Goal: Book appointment/travel/reservation

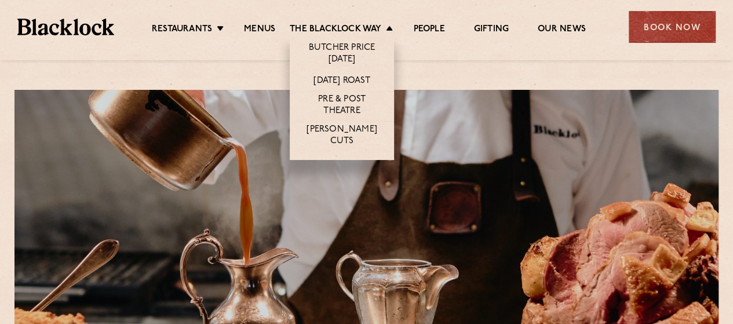
click at [371, 72] on li "[DATE] Roast" at bounding box center [342, 80] width 104 height 21
click at [370, 78] on link "[DATE] Roast" at bounding box center [342, 81] width 56 height 13
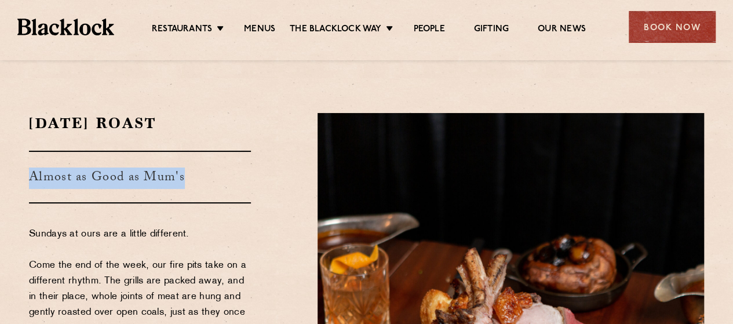
drag, startPoint x: 30, startPoint y: 183, endPoint x: 238, endPoint y: 183, distance: 207.5
click at [237, 183] on h3 "Almost as Good as Mum's" at bounding box center [140, 177] width 222 height 53
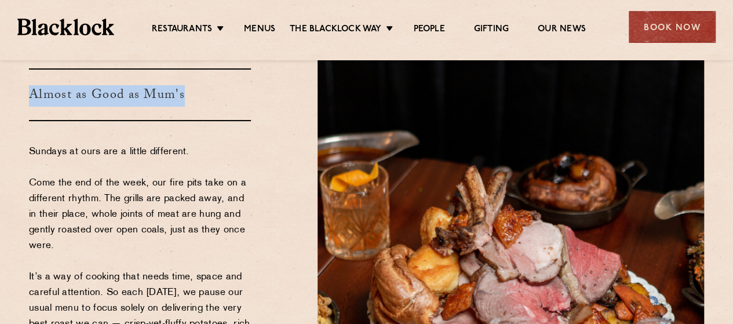
scroll to position [174, 0]
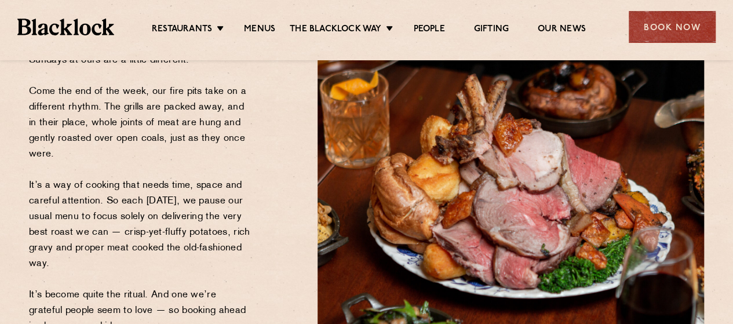
click at [168, 99] on p "Sundays at ours are a little different. Come the end of the week, our fire pits…" at bounding box center [140, 194] width 222 height 282
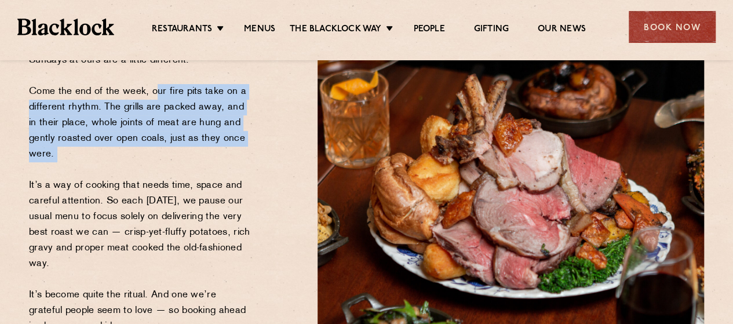
drag, startPoint x: 150, startPoint y: 92, endPoint x: 184, endPoint y: 177, distance: 91.8
click at [184, 177] on p "Sundays at ours are a little different. Come the end of the week, our fire pits…" at bounding box center [140, 194] width 222 height 282
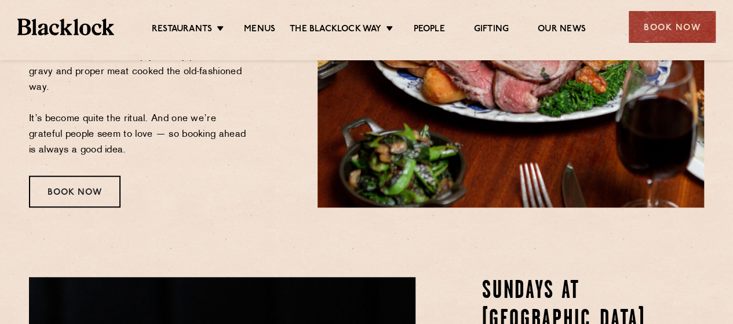
scroll to position [348, 0]
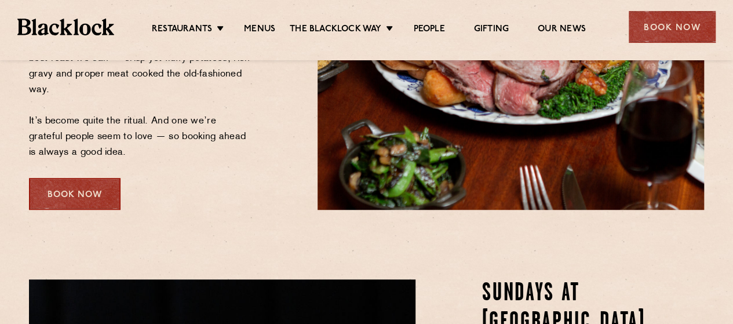
click at [77, 201] on div "Book Now" at bounding box center [75, 194] width 92 height 32
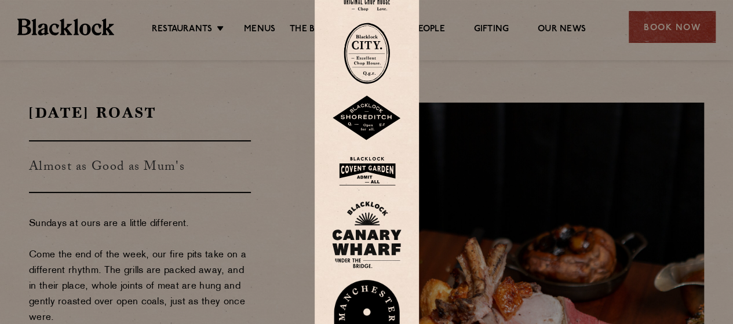
scroll to position [0, 0]
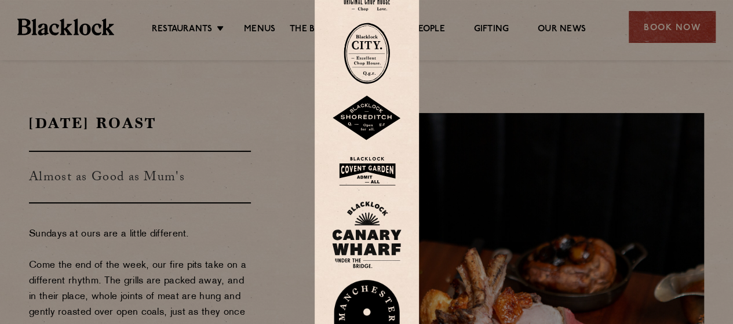
click at [376, 82] on img at bounding box center [367, 53] width 46 height 61
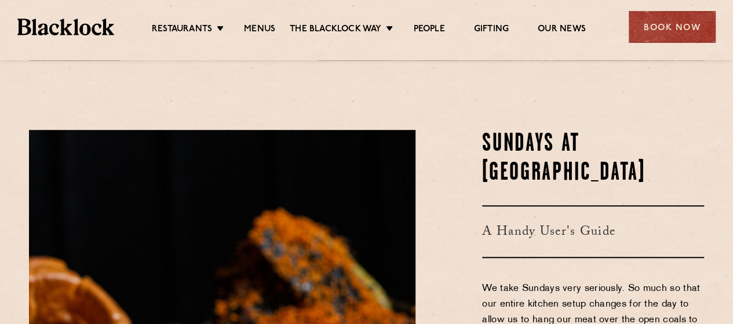
scroll to position [522, 0]
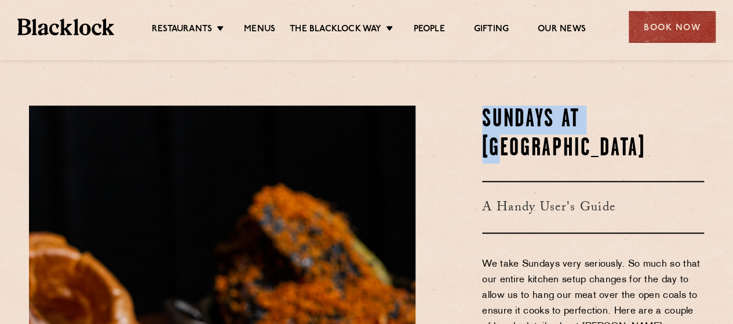
drag, startPoint x: 483, startPoint y: 117, endPoint x: 631, endPoint y: 136, distance: 148.4
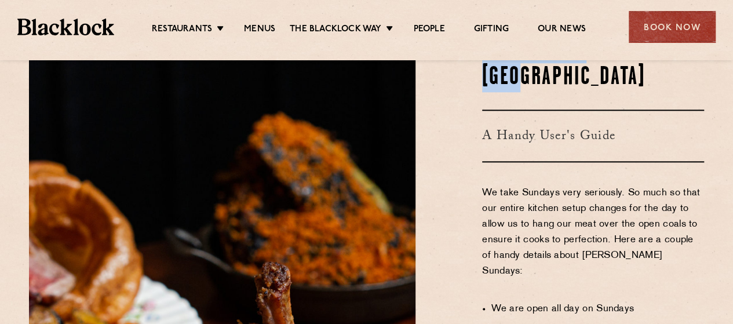
scroll to position [696, 0]
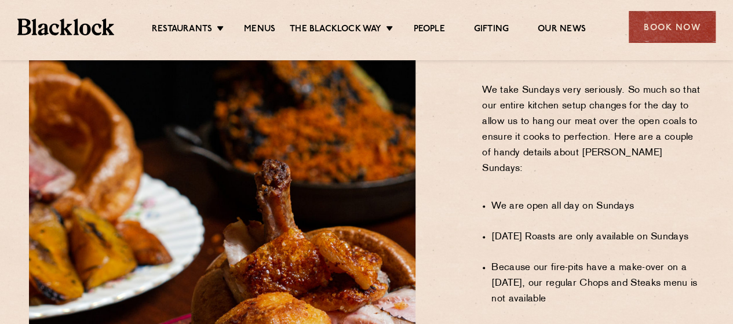
click at [631, 136] on p "We take Sundays very seriously. So much so that our entire kitchen setup change…" at bounding box center [593, 138] width 222 height 110
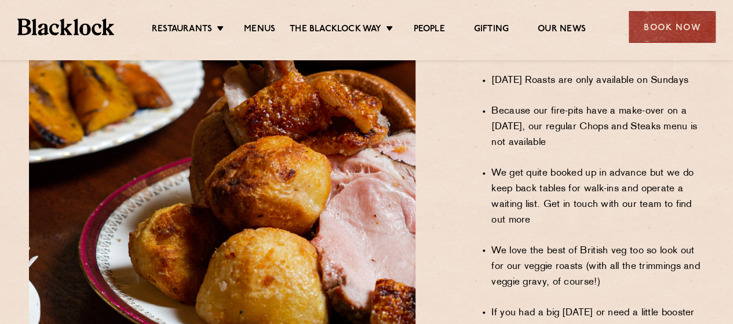
scroll to position [869, 0]
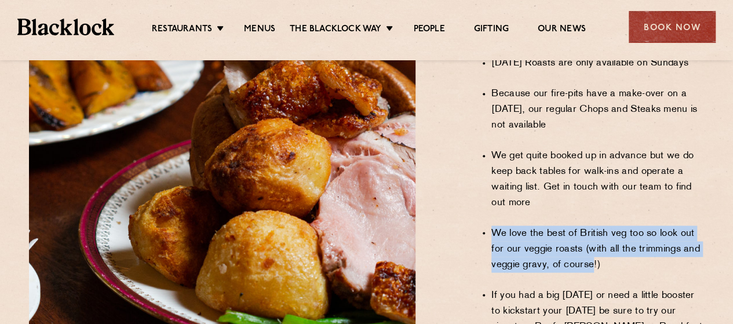
drag, startPoint x: 495, startPoint y: 189, endPoint x: 590, endPoint y: 214, distance: 98.3
click at [590, 225] on li "We love the best of British veg too so look out for our veggie roasts (with all…" at bounding box center [597, 248] width 213 height 47
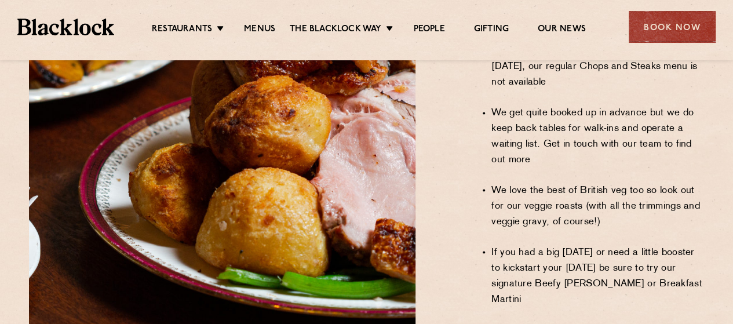
scroll to position [927, 0]
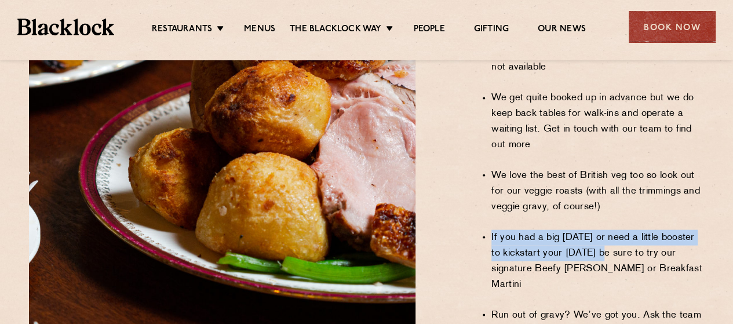
drag, startPoint x: 492, startPoint y: 186, endPoint x: 646, endPoint y: 207, distance: 155.6
click at [625, 230] on li "If you had a big Saturday or need a little booster to kickstart your Sunday be …" at bounding box center [597, 261] width 213 height 63
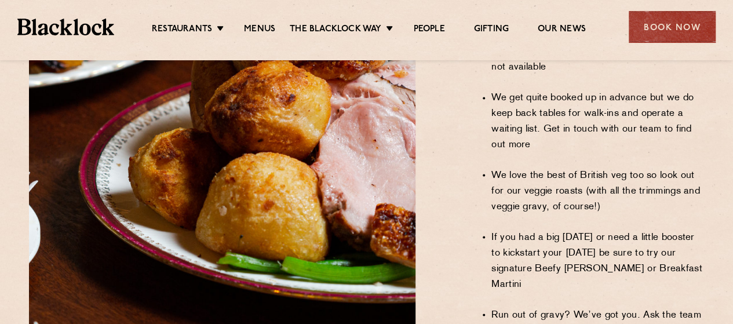
click at [650, 230] on li "If you had a big Saturday or need a little booster to kickstart your Sunday be …" at bounding box center [597, 261] width 213 height 63
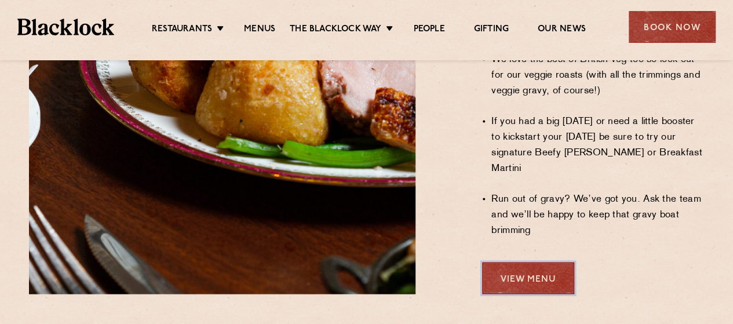
click at [536, 262] on link "View Menu" at bounding box center [528, 278] width 92 height 32
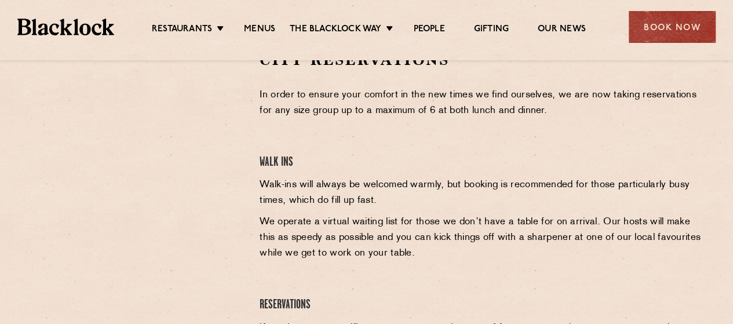
scroll to position [406, 0]
